Goal: Task Accomplishment & Management: Manage account settings

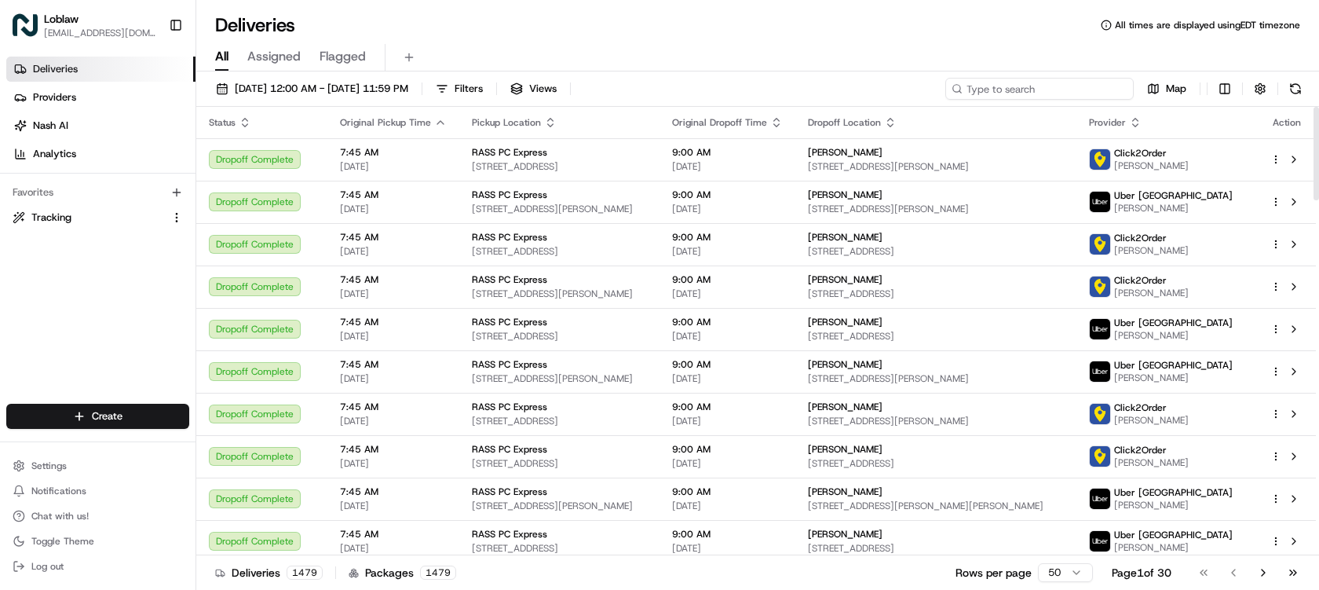
click at [1088, 91] on input at bounding box center [1039, 89] width 188 height 22
paste input "531900012897292"
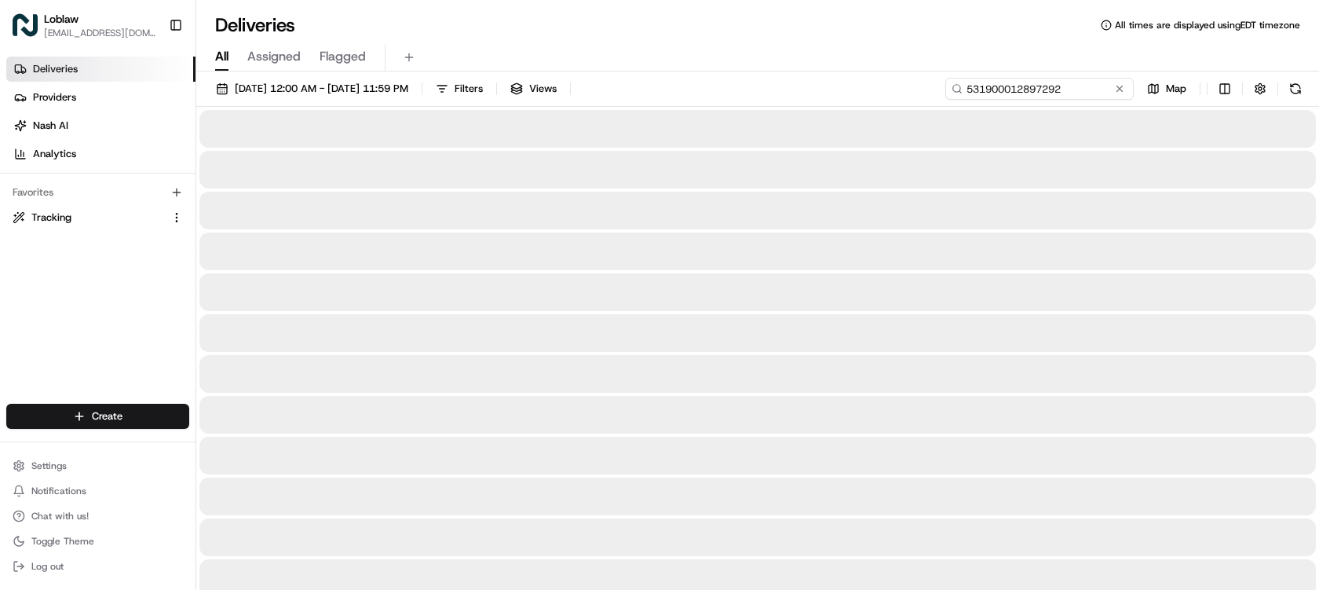
type input "531900012897292"
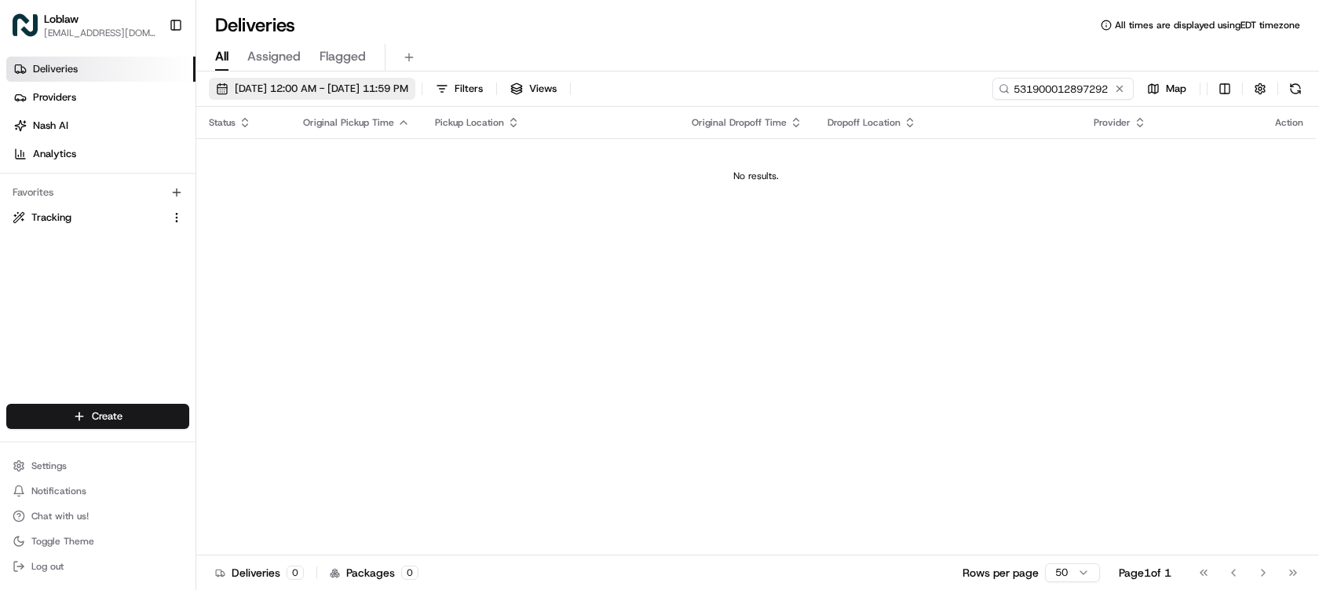
click at [408, 89] on span "Aug 22 2025 12:00 AM - Aug 22 2025 11:59 PM" at bounding box center [321, 89] width 173 height 14
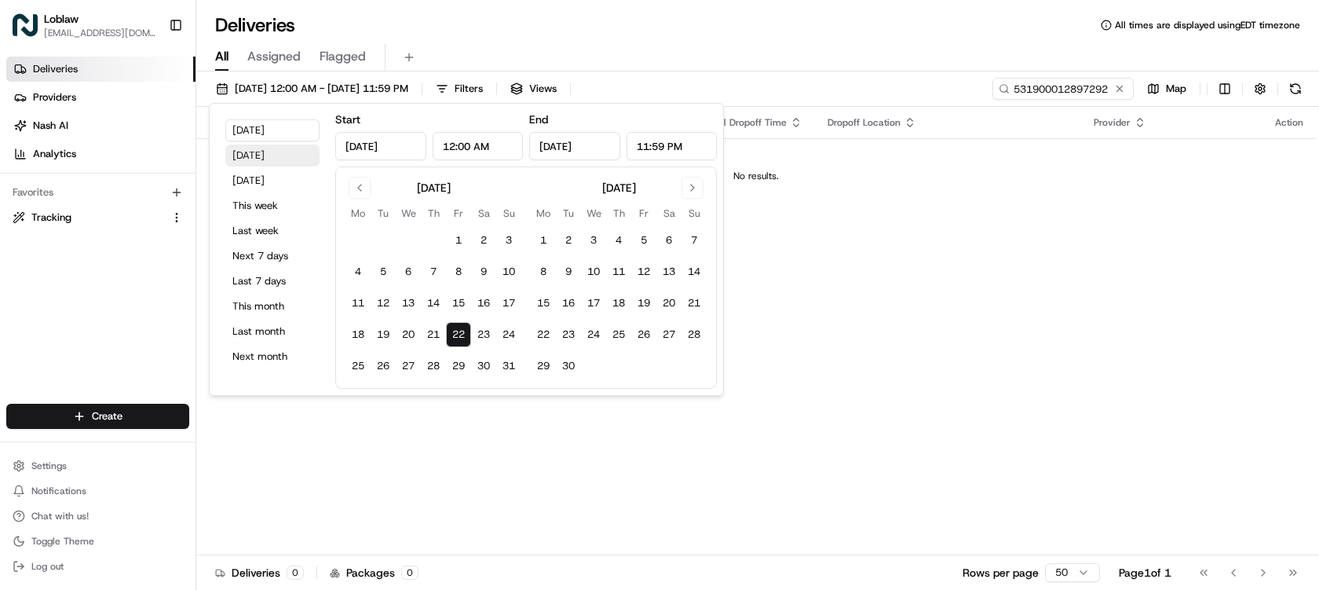
click at [278, 162] on button "Yesterday" at bounding box center [272, 155] width 94 height 22
type input "Aug 21, 2025"
click at [668, 24] on div "Deliveries All times are displayed using EDT timezone" at bounding box center [757, 25] width 1123 height 25
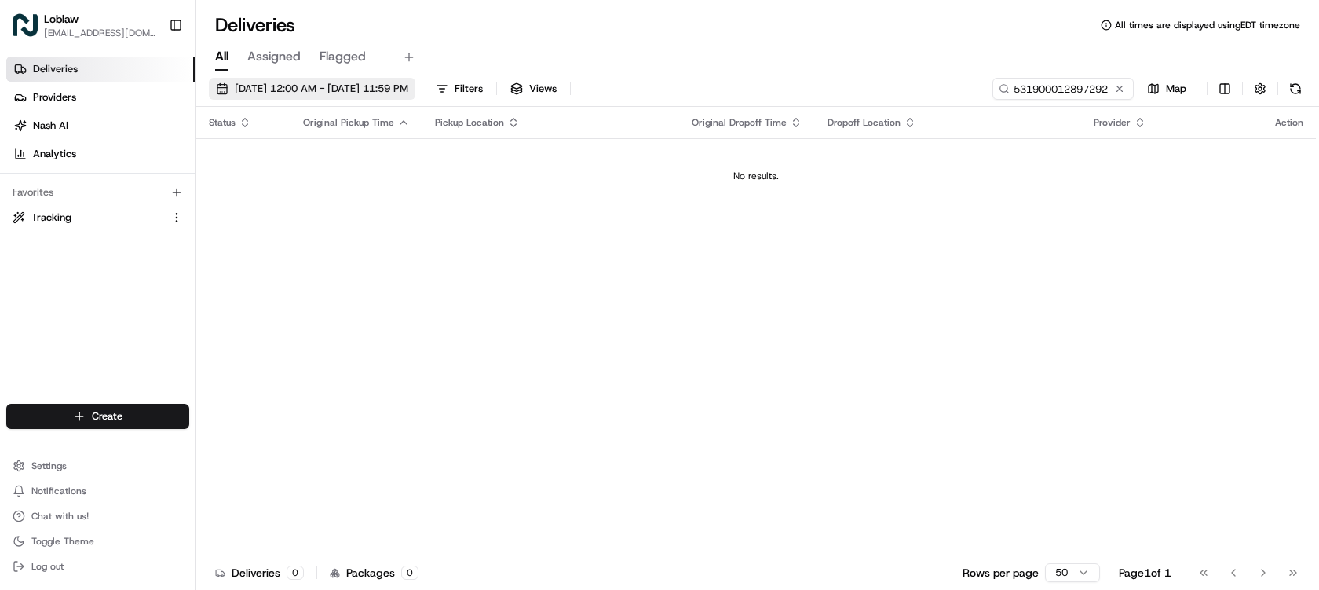
click at [407, 89] on span "Aug 21 2025 12:00 AM - Aug 21 2025 11:59 PM" at bounding box center [321, 89] width 173 height 14
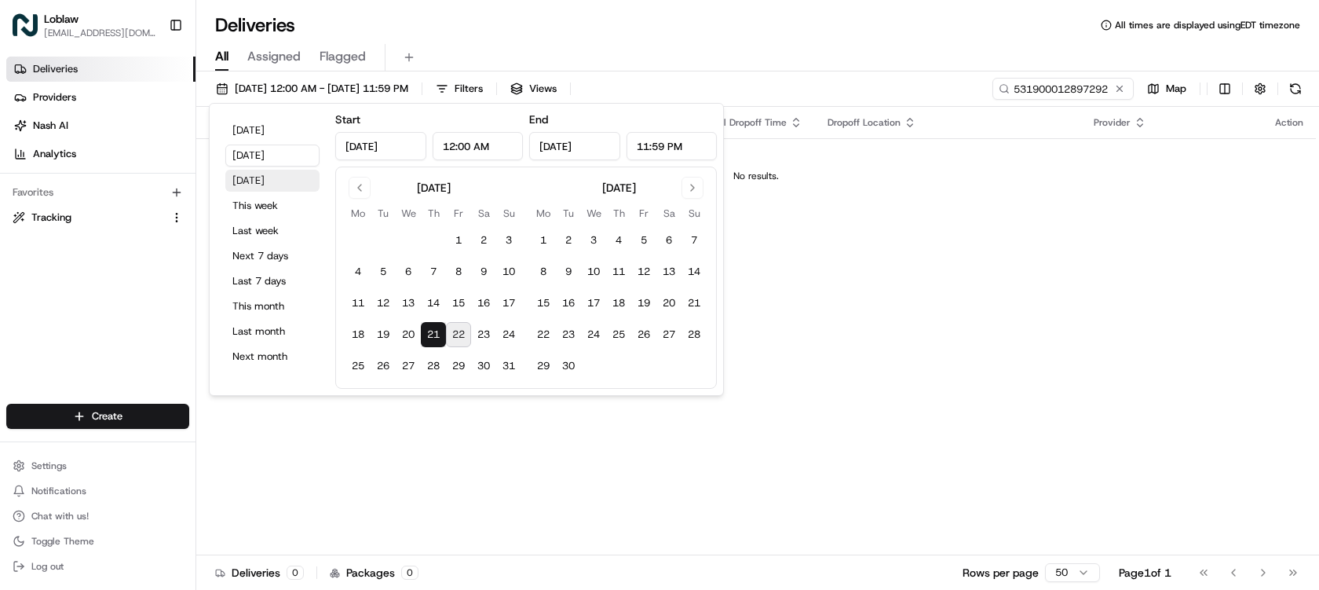
click at [254, 177] on button "Tomorrow" at bounding box center [272, 181] width 94 height 22
type input "Aug 23, 2025"
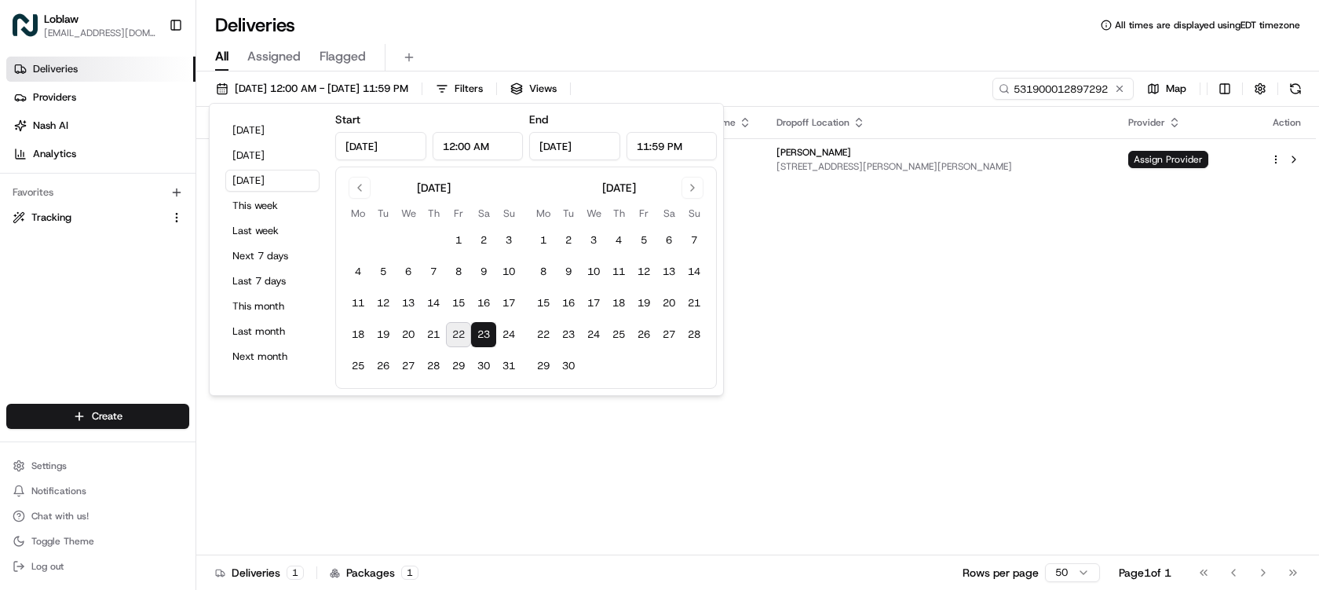
click at [752, 54] on div "All Assigned Flagged" at bounding box center [757, 57] width 1123 height 27
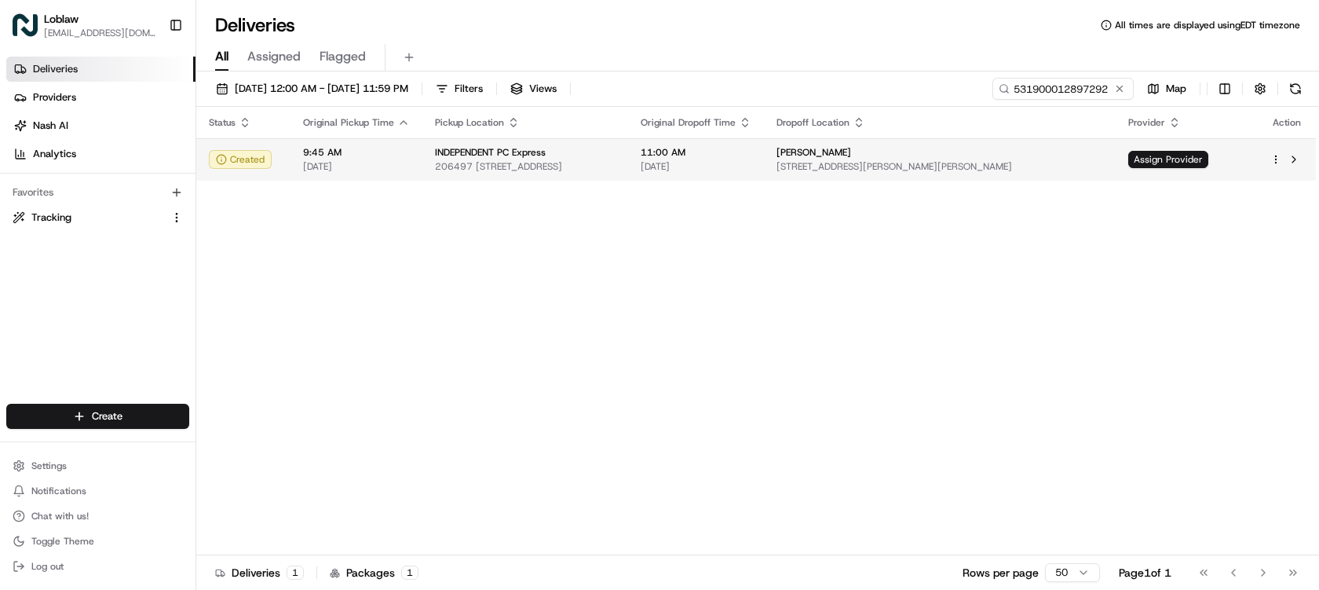
click at [751, 162] on span "[DATE]" at bounding box center [696, 166] width 111 height 13
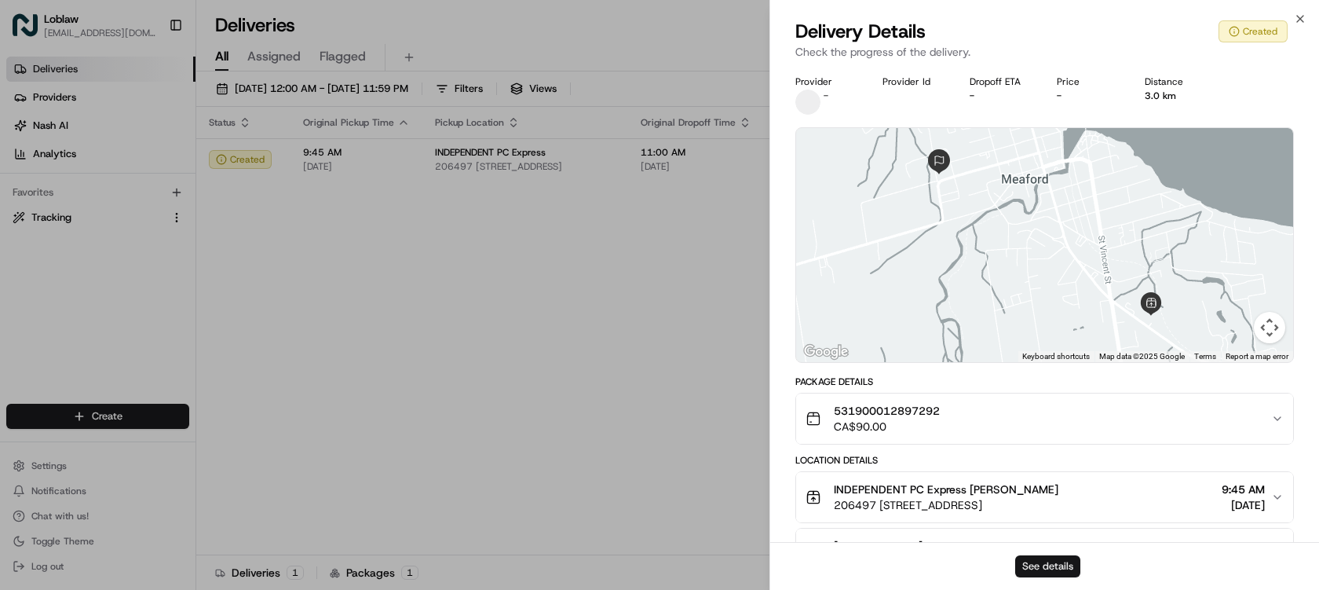
click at [1067, 564] on button "See details" at bounding box center [1047, 566] width 65 height 22
click at [1298, 20] on icon "button" at bounding box center [1300, 19] width 13 height 13
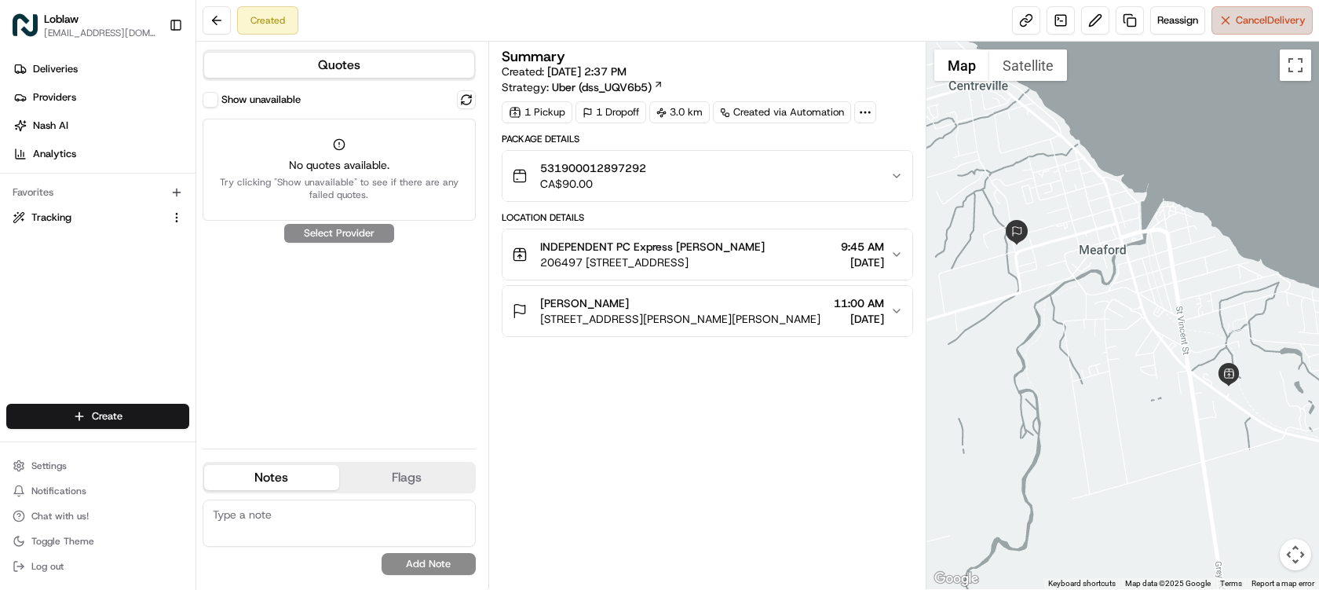
click at [1265, 24] on span "Cancel Delivery" at bounding box center [1271, 20] width 70 height 14
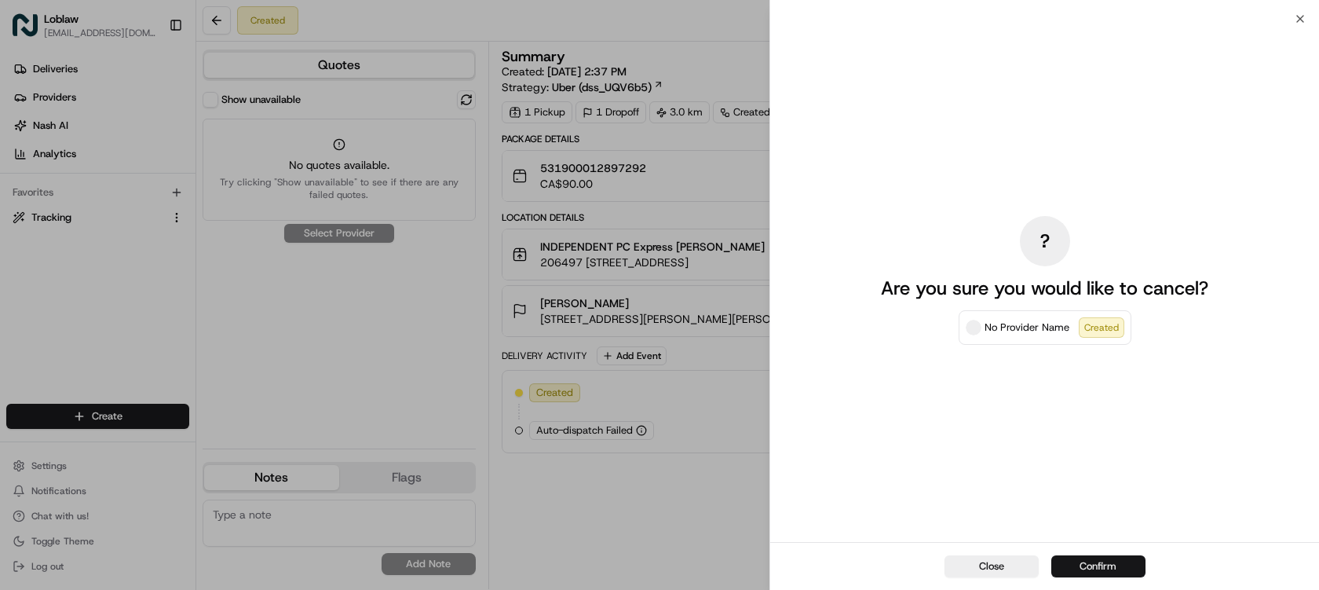
click at [1113, 563] on button "Confirm" at bounding box center [1098, 566] width 94 height 22
